Goal: Information Seeking & Learning: Learn about a topic

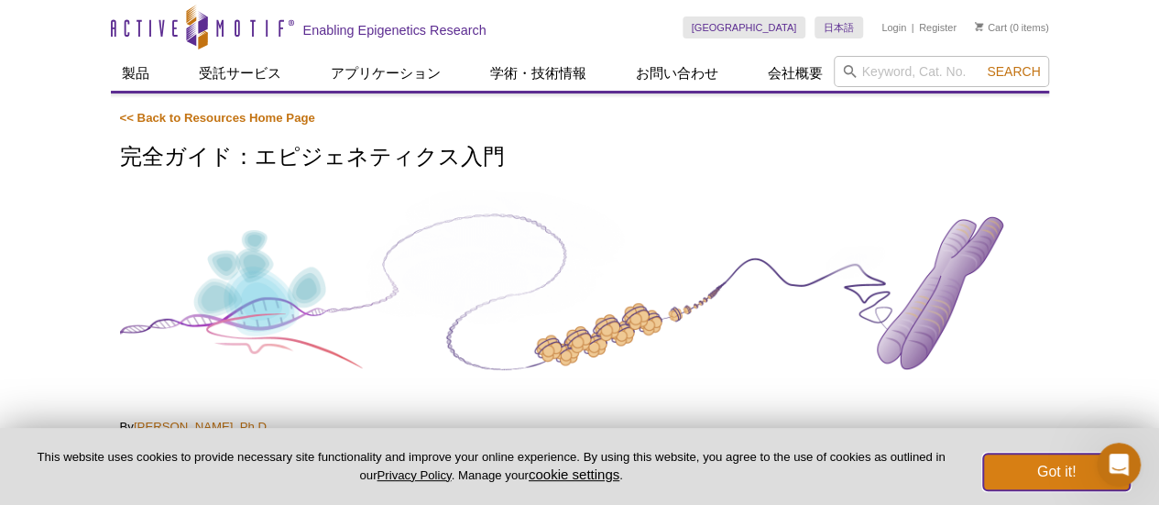
click at [926, 392] on button "Got it!" at bounding box center [1056, 472] width 147 height 37
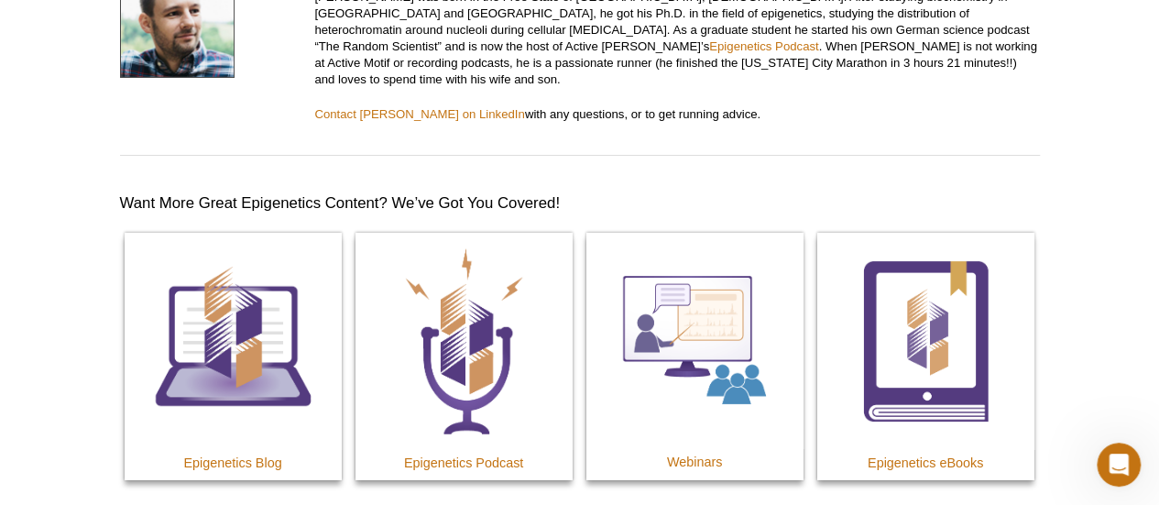
scroll to position [10264, 0]
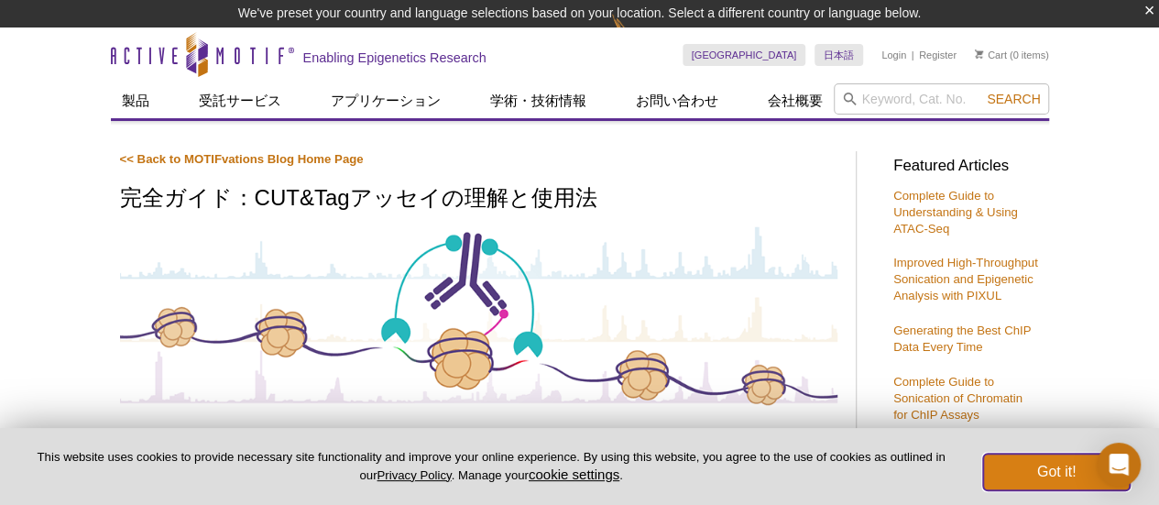
click at [1059, 478] on button "Got it!" at bounding box center [1056, 472] width 147 height 37
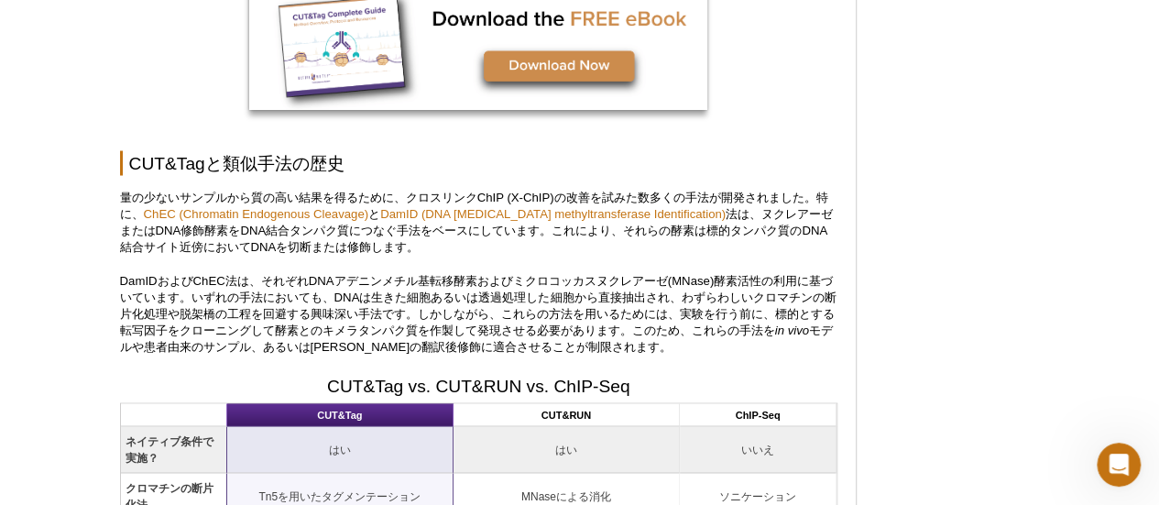
scroll to position [1558, 0]
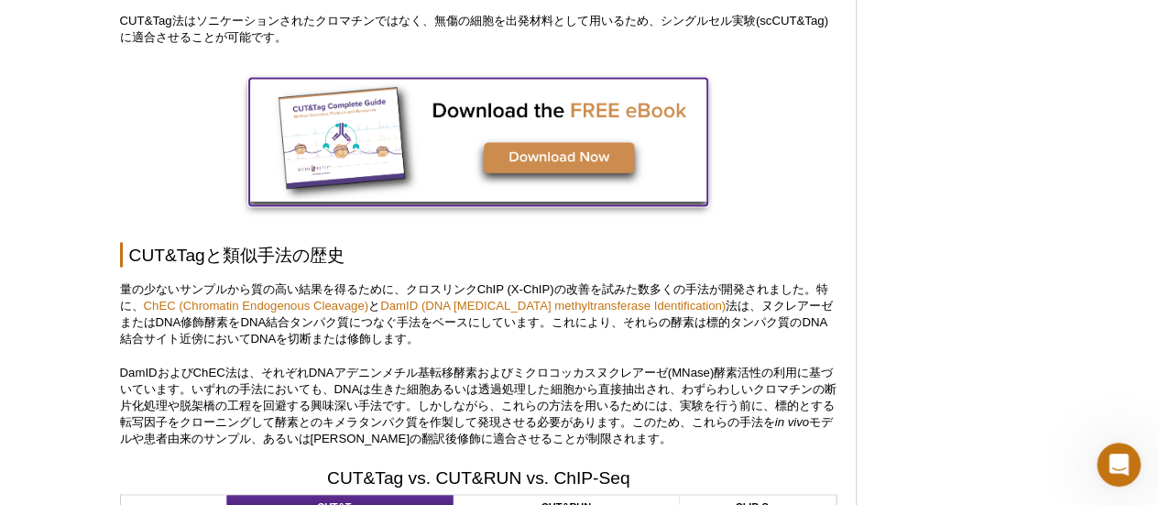
click at [543, 153] on img at bounding box center [478, 139] width 458 height 123
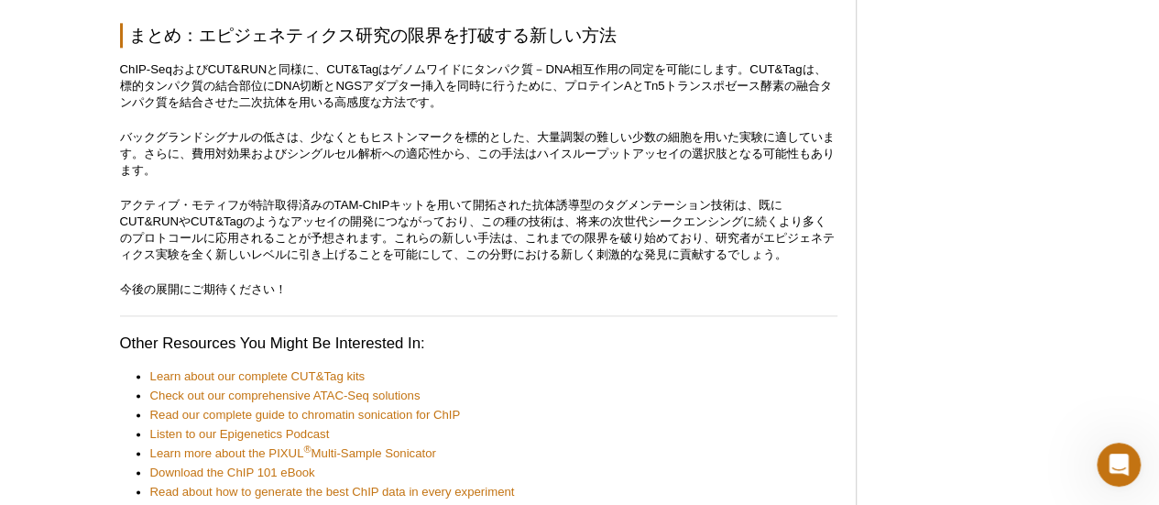
scroll to position [8460, 0]
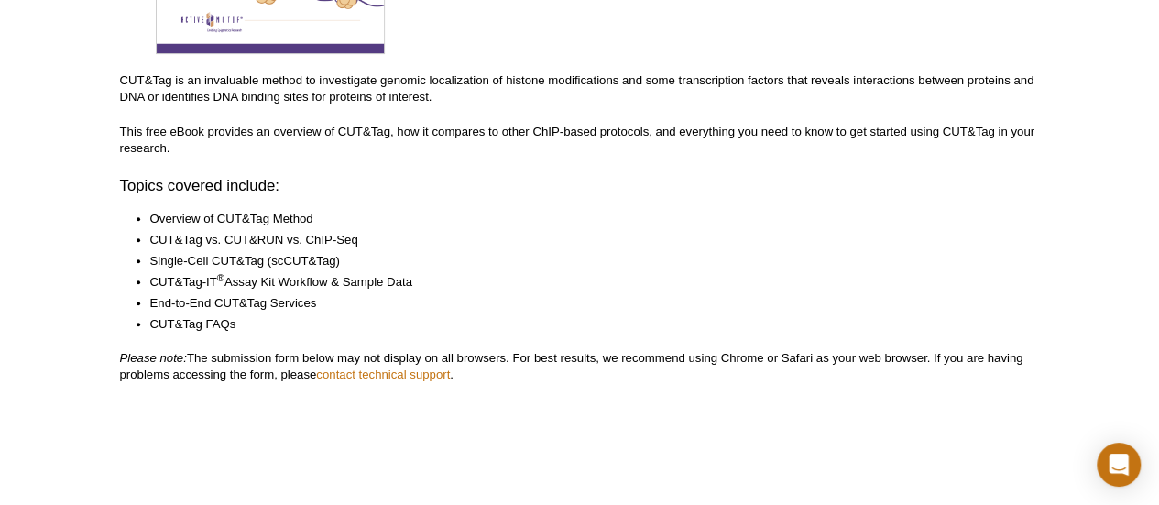
scroll to position [458, 0]
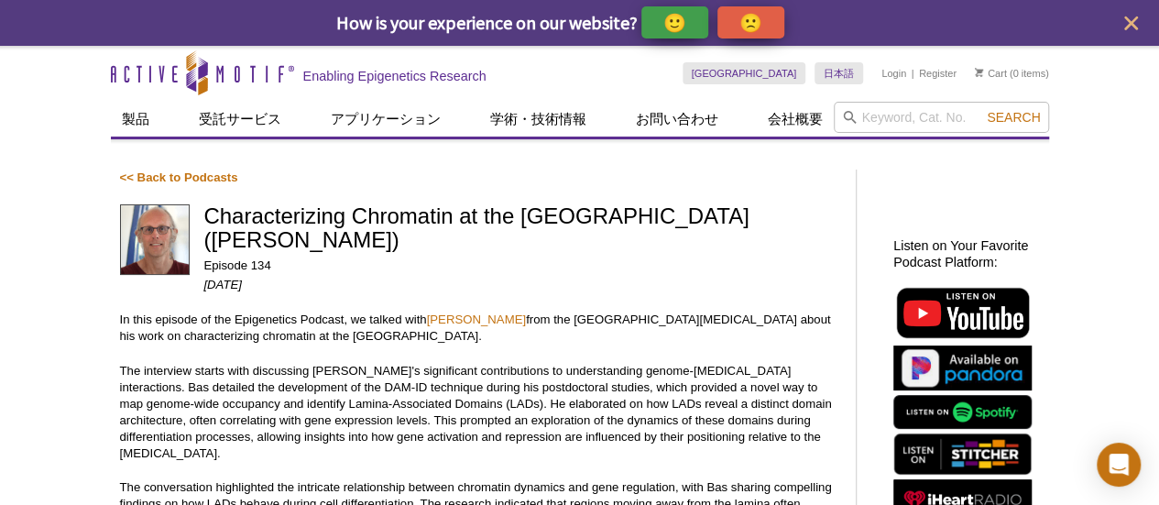
click at [413, 334] on p "In this episode of the Epigenetics Podcast, we talked with Bas van Steensel fro…" at bounding box center [479, 328] width 718 height 33
